Goal: Check status: Check status

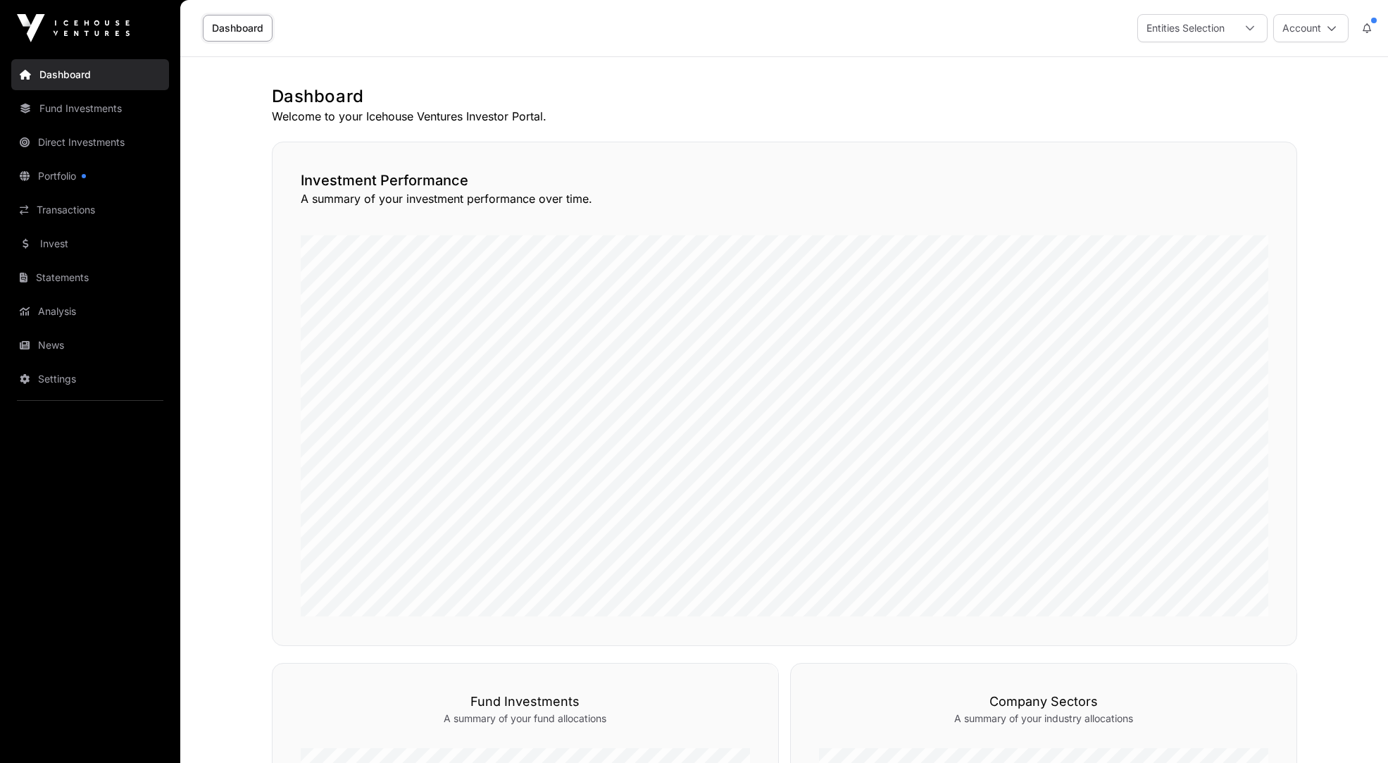
scroll to position [642, 0]
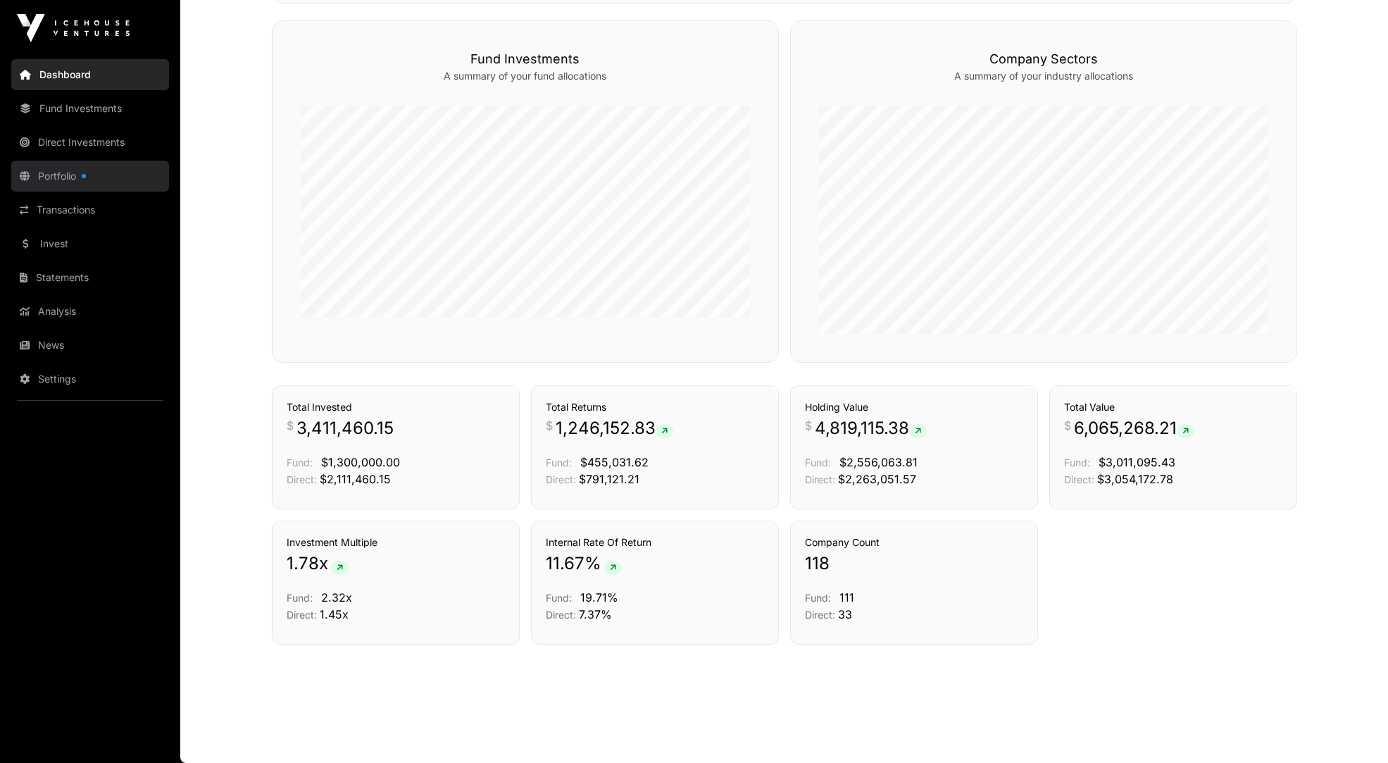
click at [54, 175] on link "Portfolio" at bounding box center [90, 176] width 158 height 31
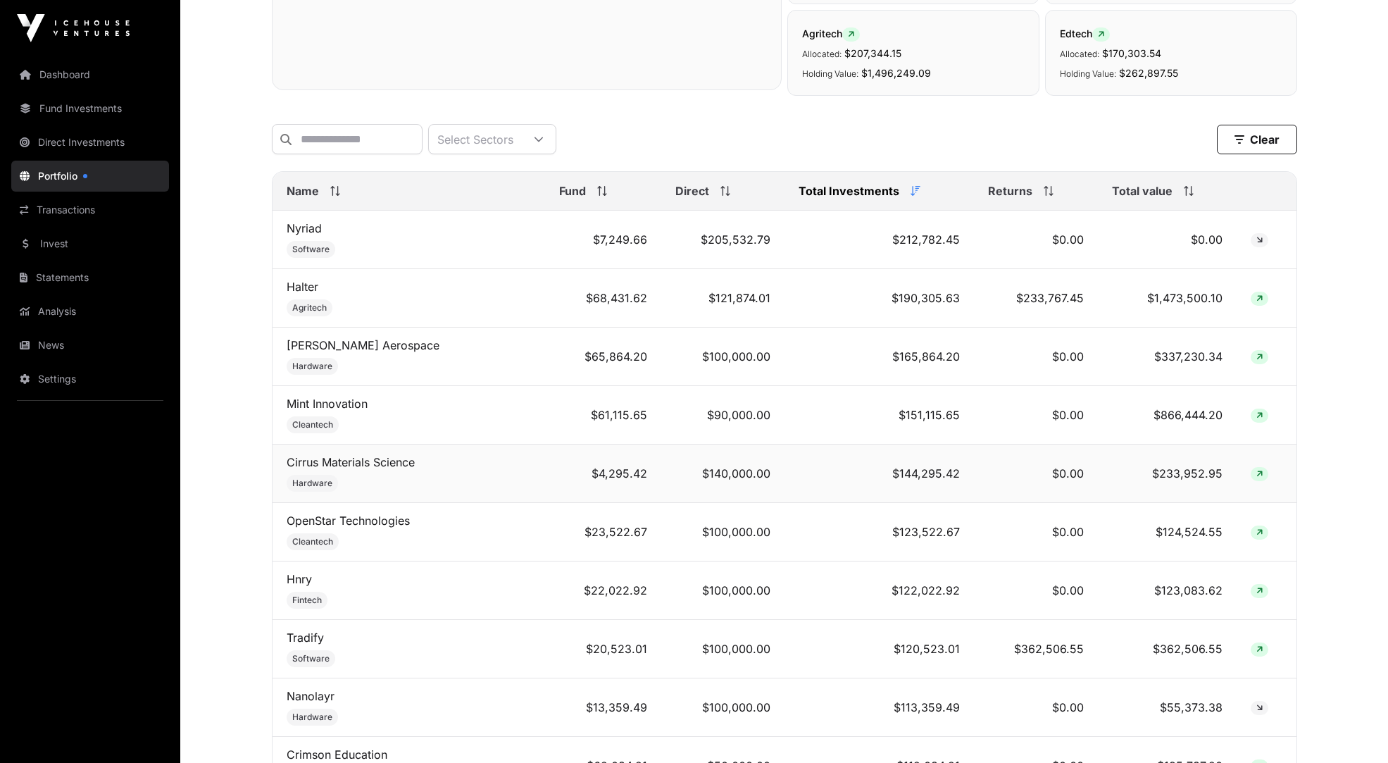
scroll to position [617, 0]
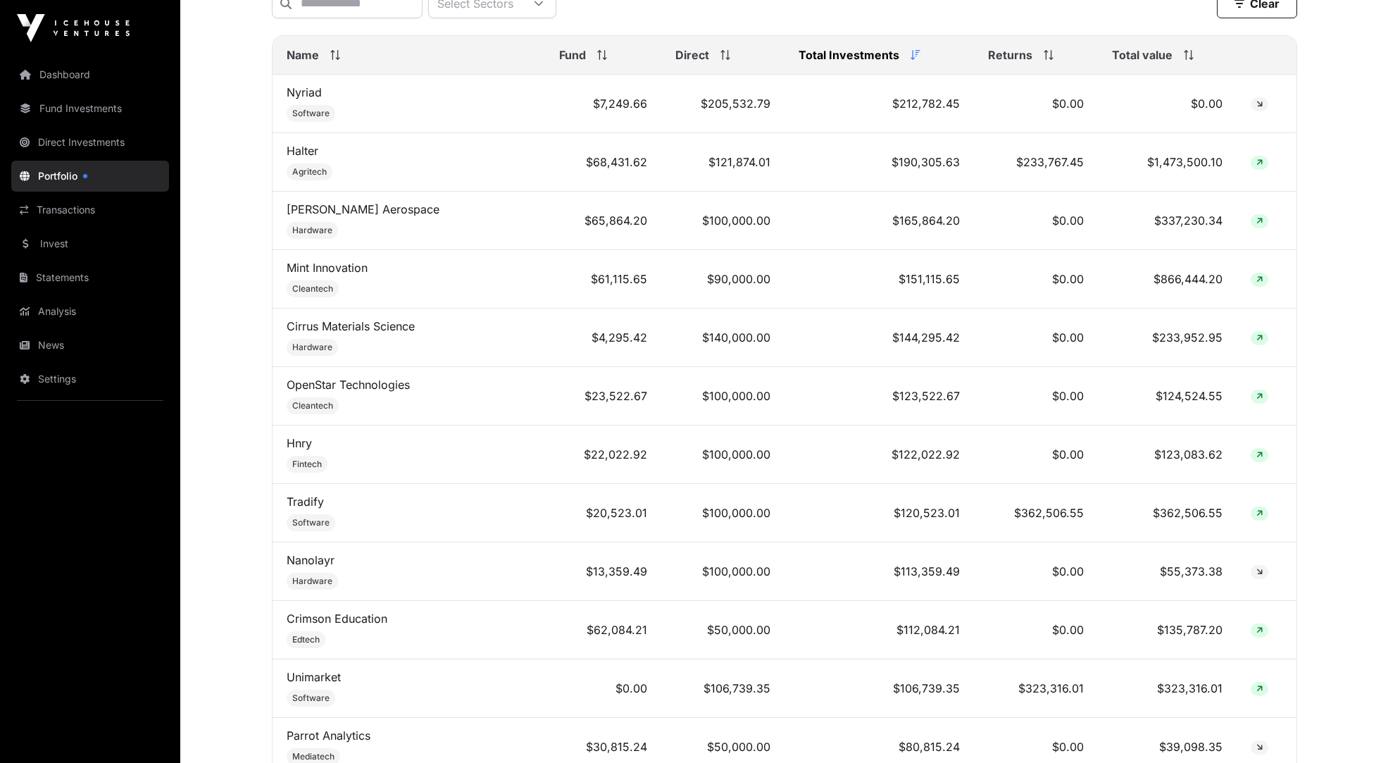
click at [303, 54] on span "Name" at bounding box center [303, 54] width 32 height 17
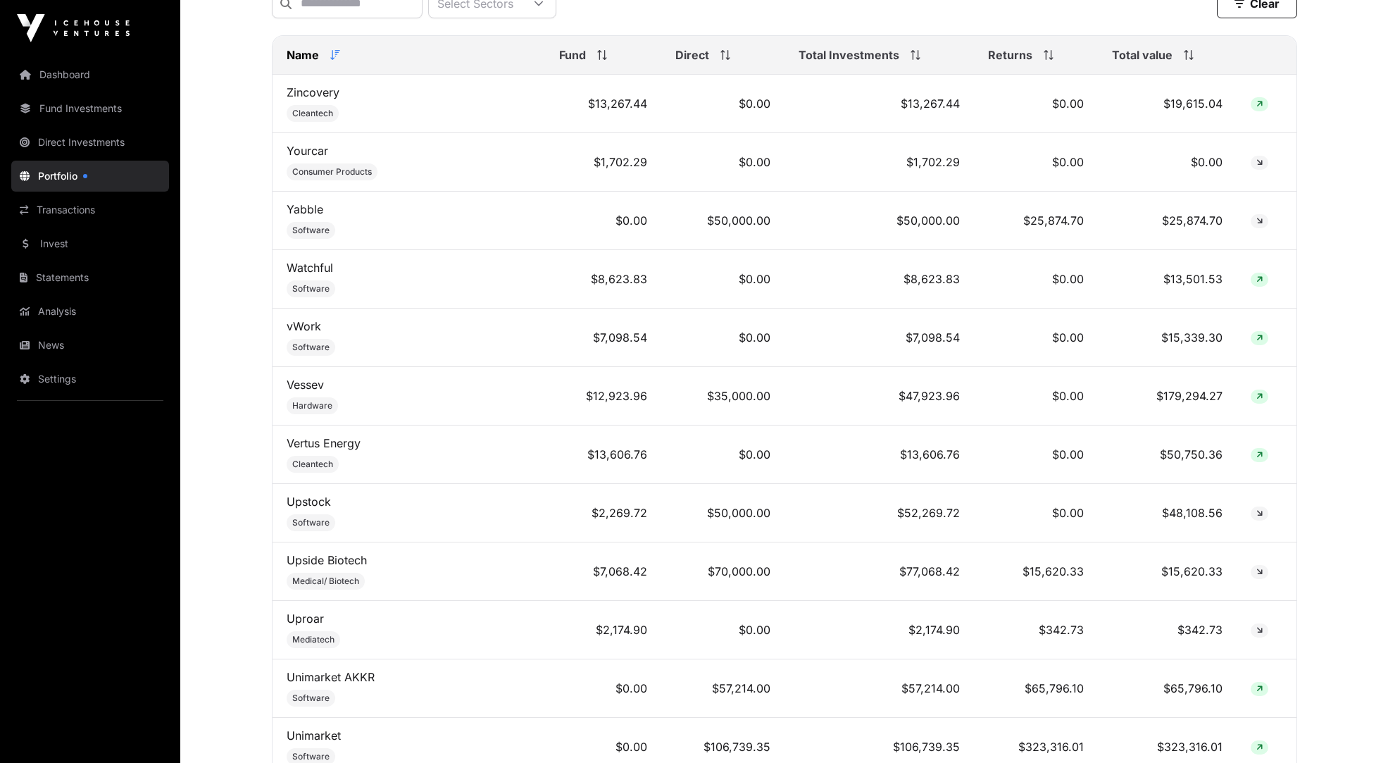
click at [303, 54] on span "Name" at bounding box center [303, 54] width 32 height 17
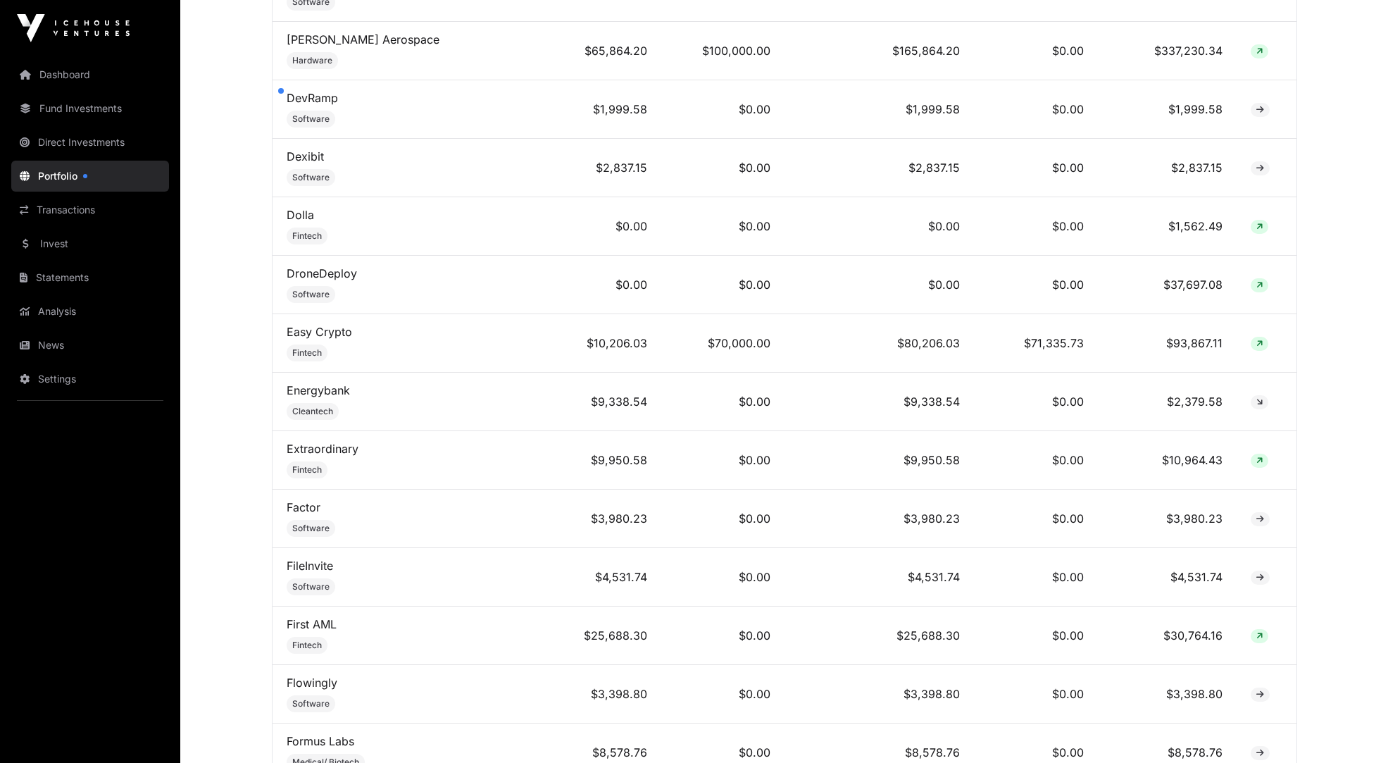
scroll to position [2265, 0]
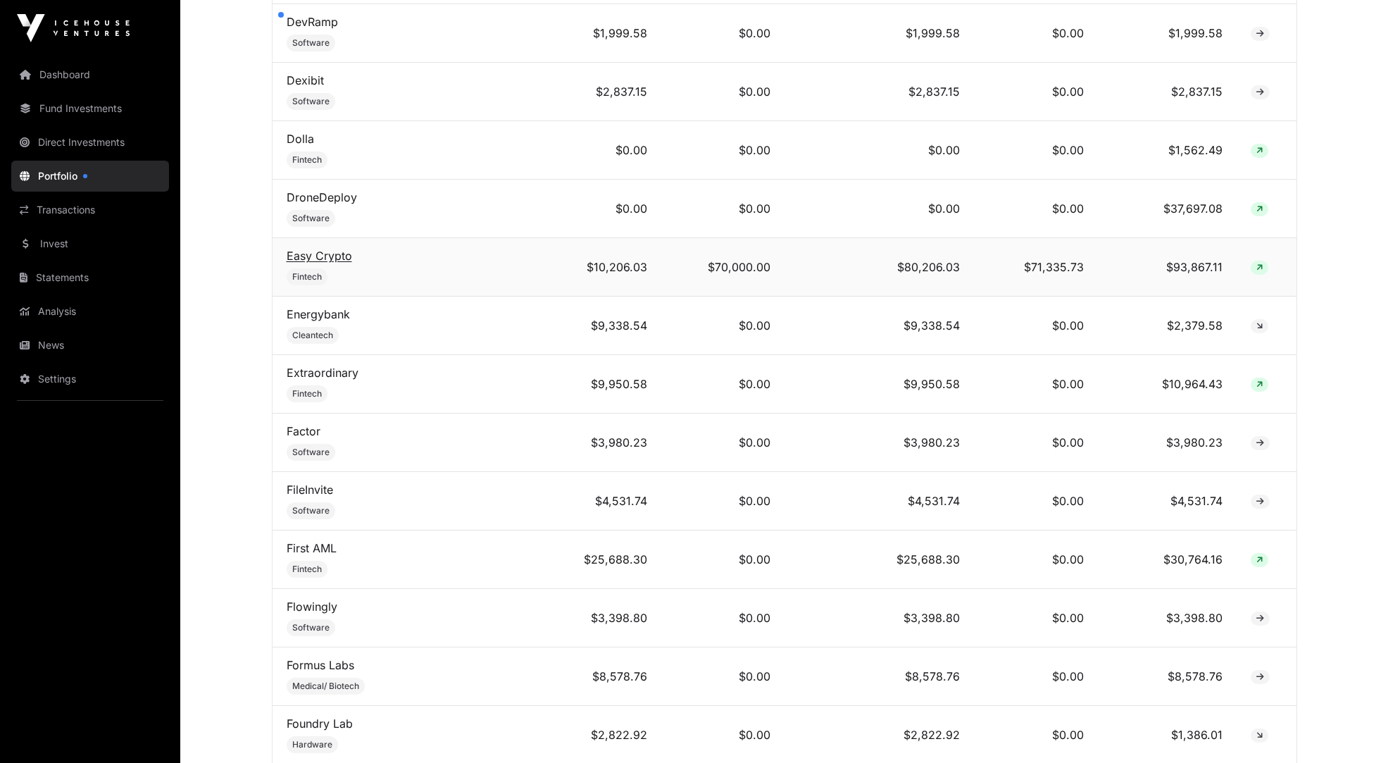
click at [334, 249] on link "Easy Crypto" at bounding box center [319, 256] width 65 height 14
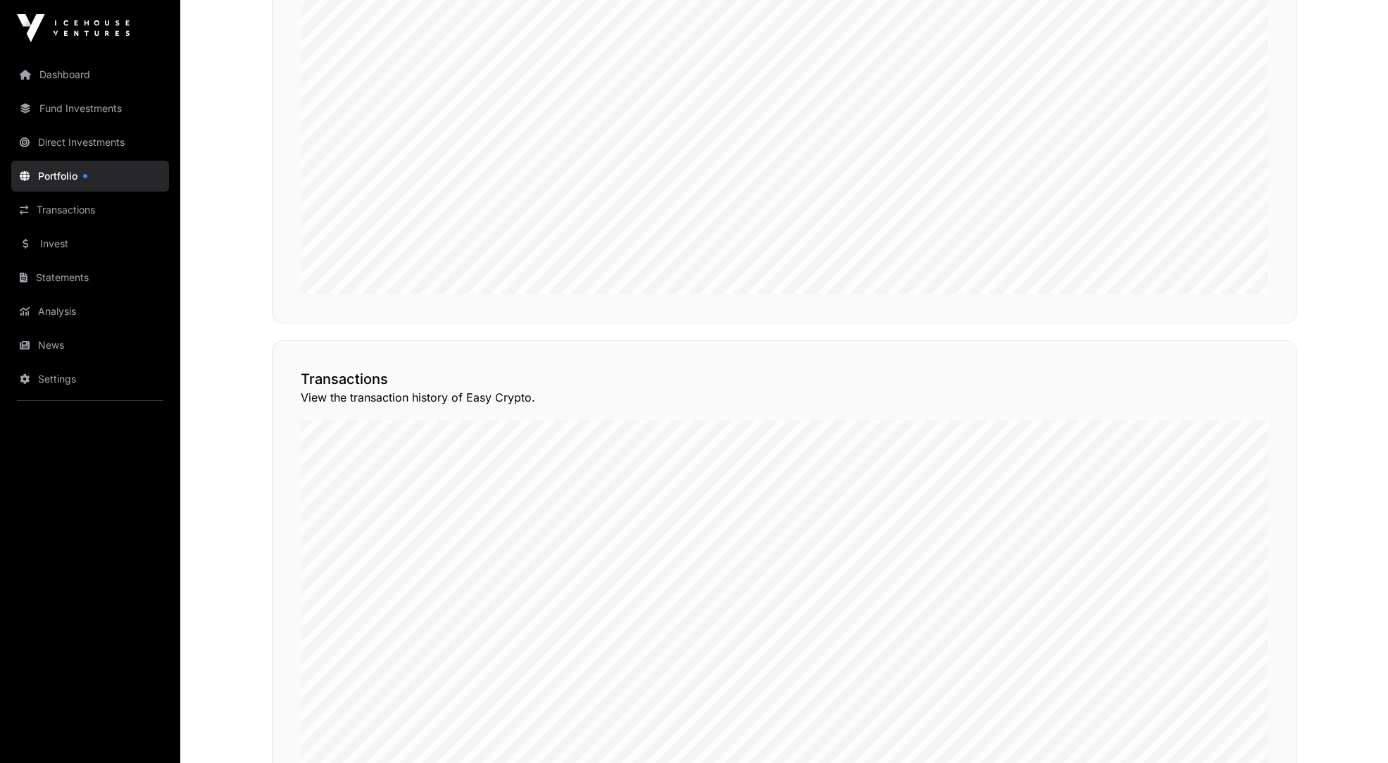
scroll to position [1067, 0]
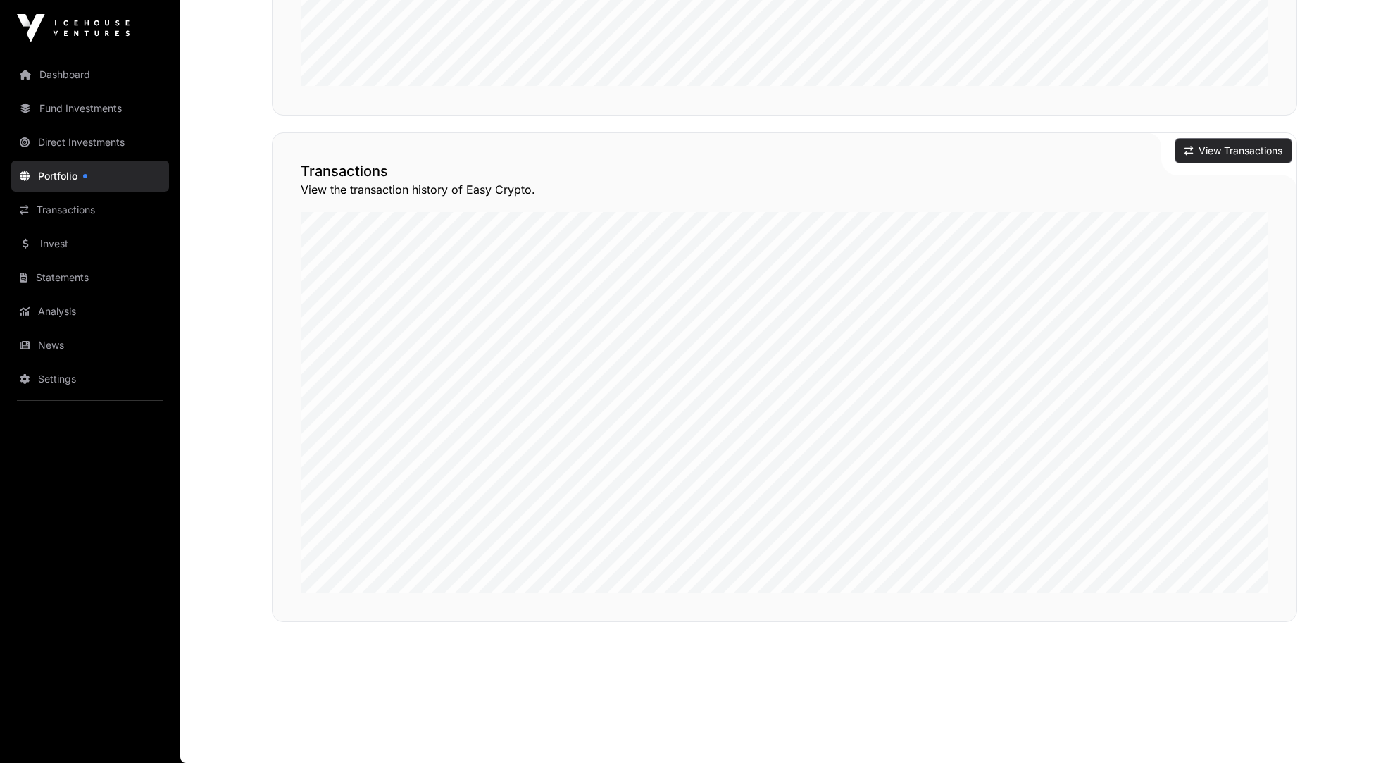
click at [1238, 152] on button "View Transactions" at bounding box center [1233, 151] width 116 height 24
